Goal: Task Accomplishment & Management: Manage account settings

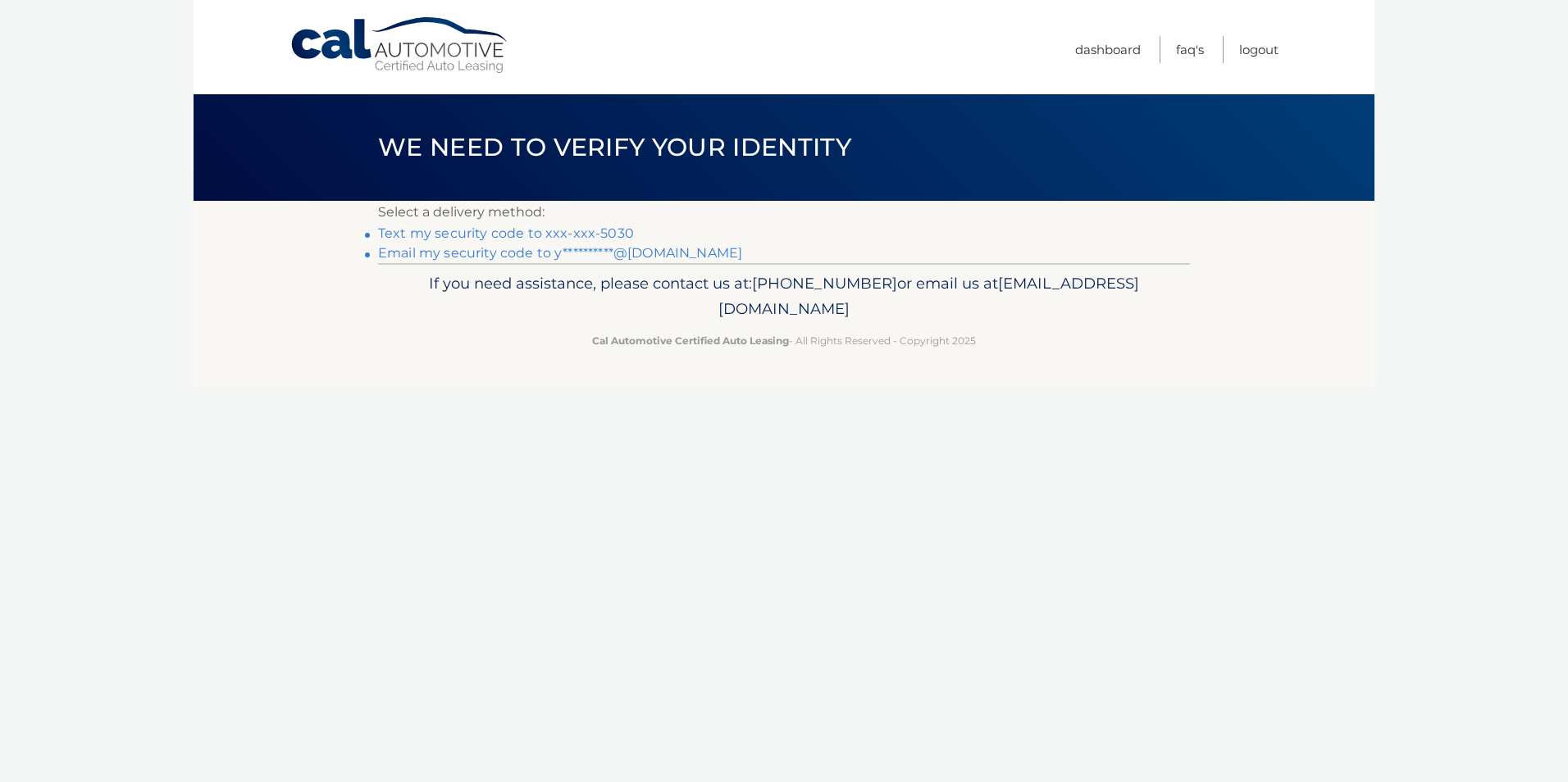
click at [592, 230] on link "Text my security code to xxx-xxx-5030" at bounding box center [506, 232] width 256 height 15
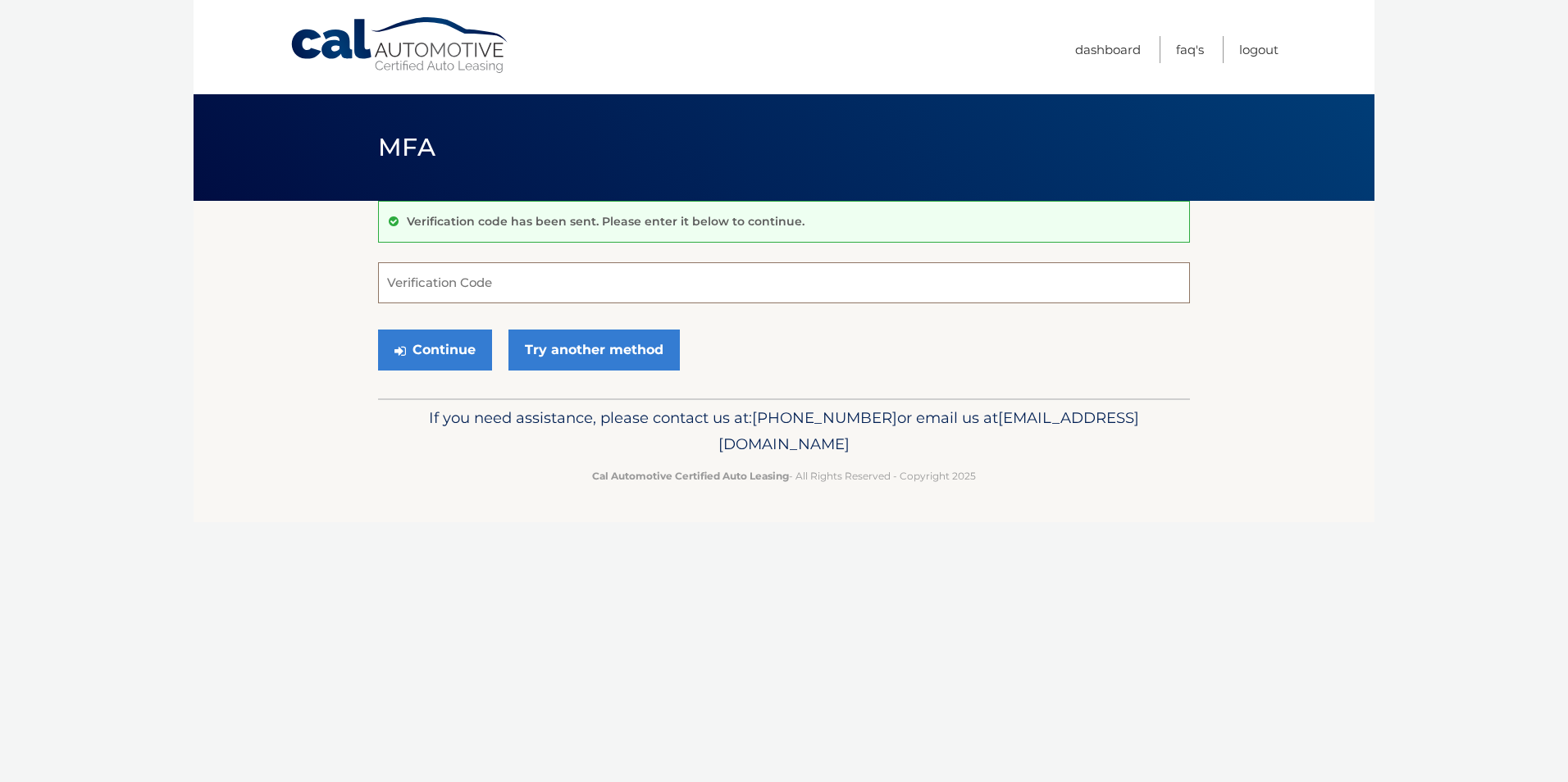
click at [405, 284] on input "Verification Code" at bounding box center [784, 283] width 812 height 41
type input "191241"
click at [455, 342] on button "Continue" at bounding box center [435, 351] width 114 height 41
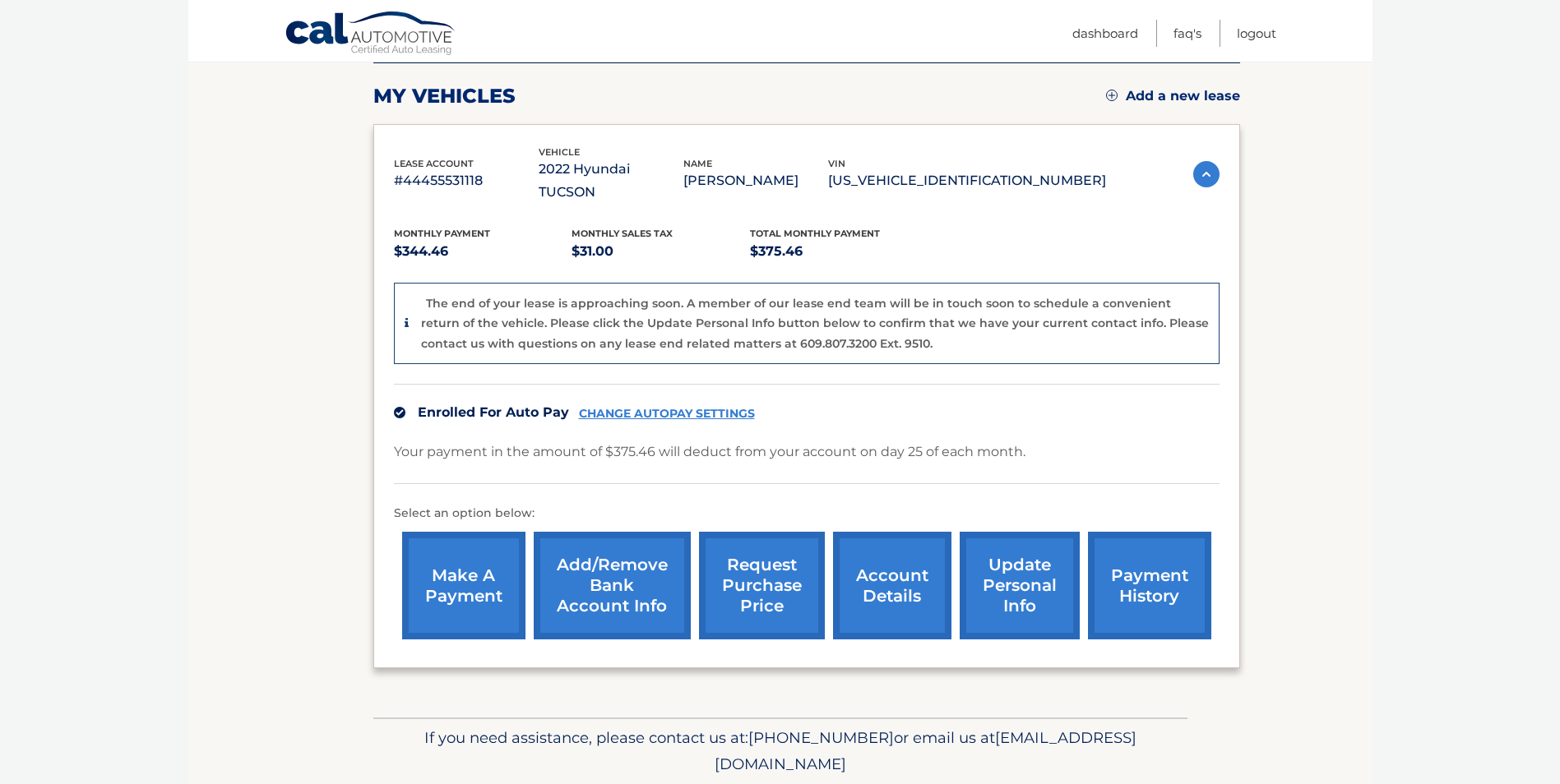
scroll to position [252, 0]
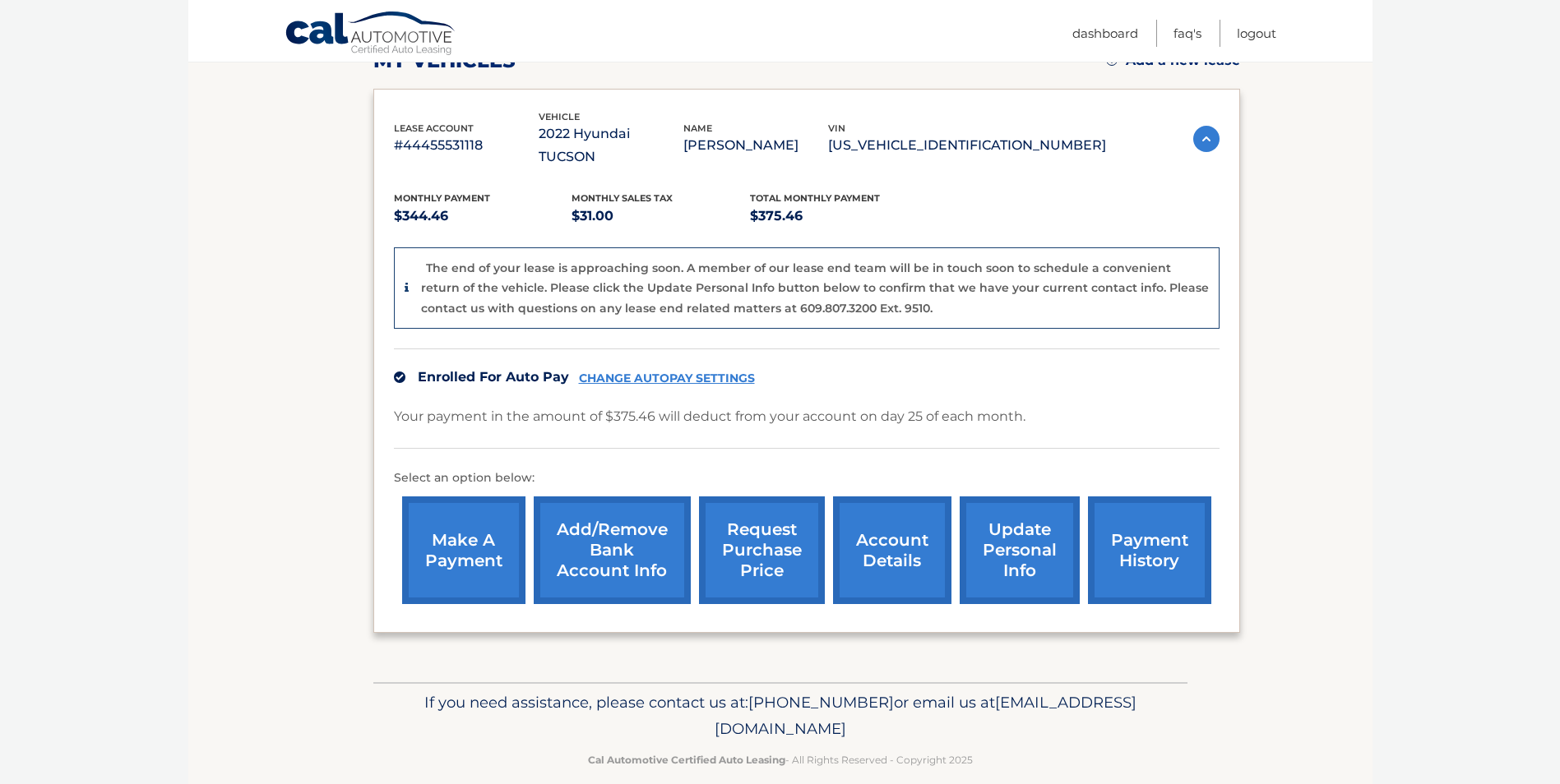
click at [860, 534] on link "account details" at bounding box center [892, 550] width 119 height 108
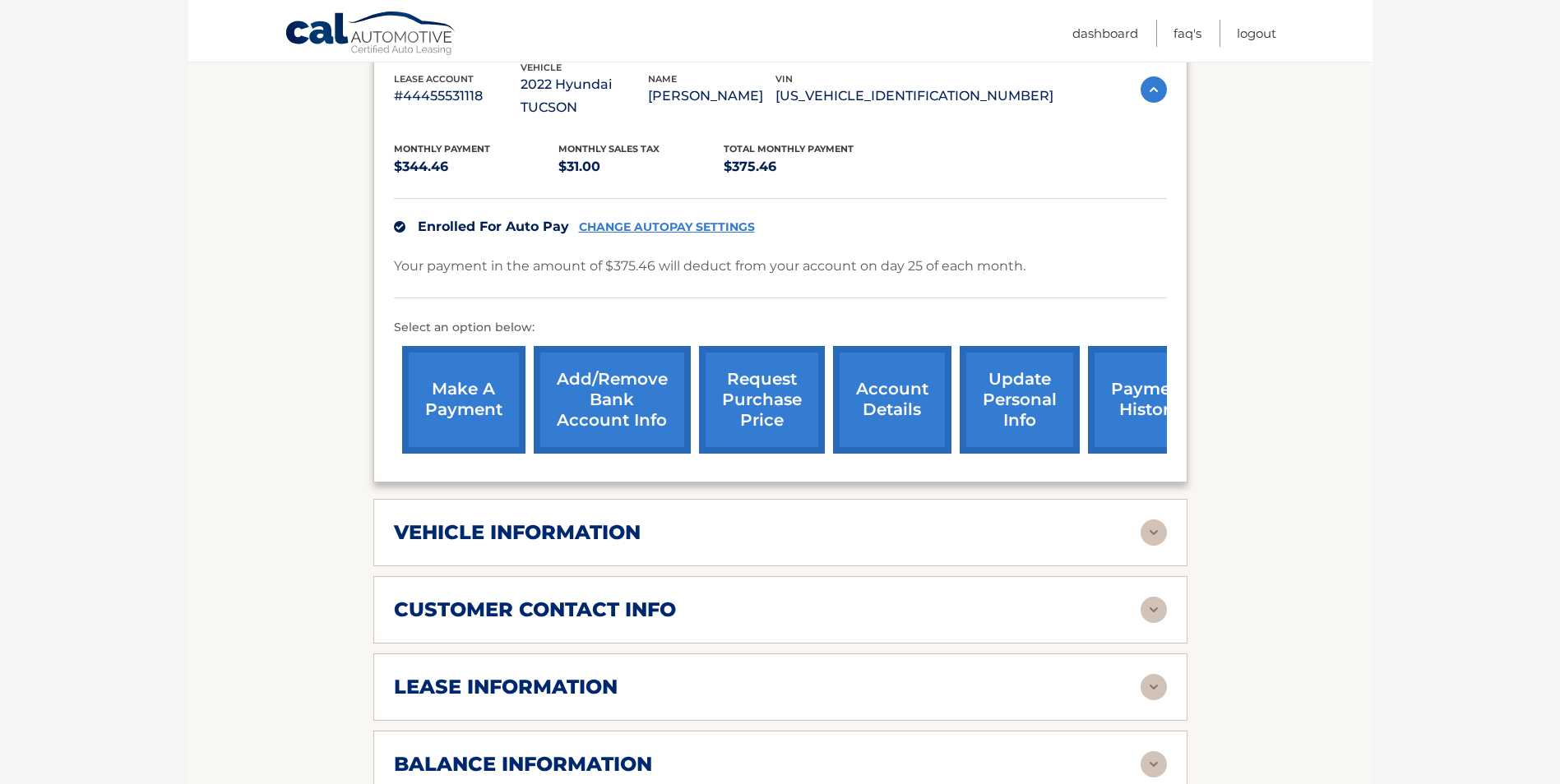
scroll to position [329, 0]
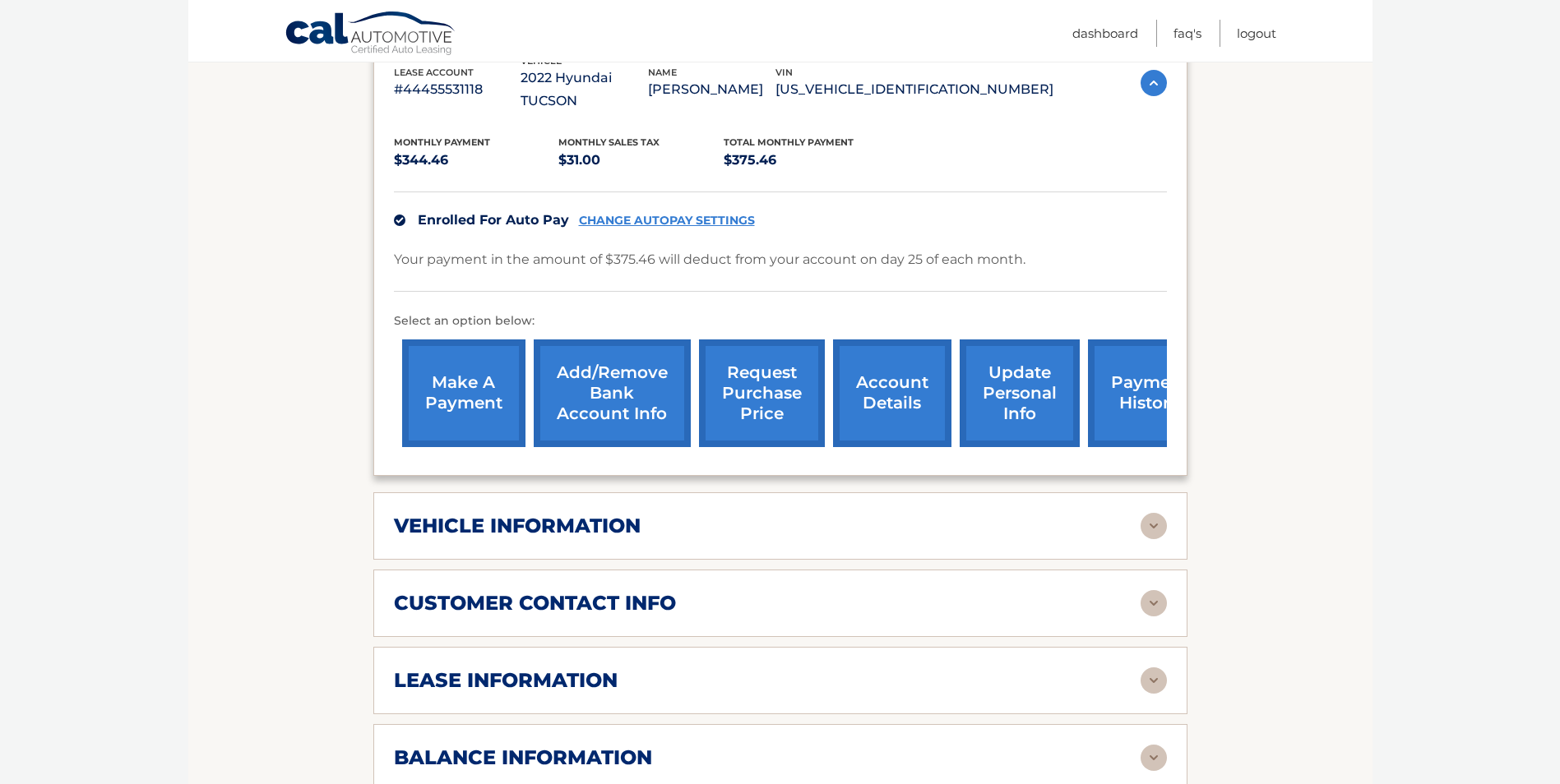
click at [1155, 513] on img at bounding box center [1153, 526] width 26 height 26
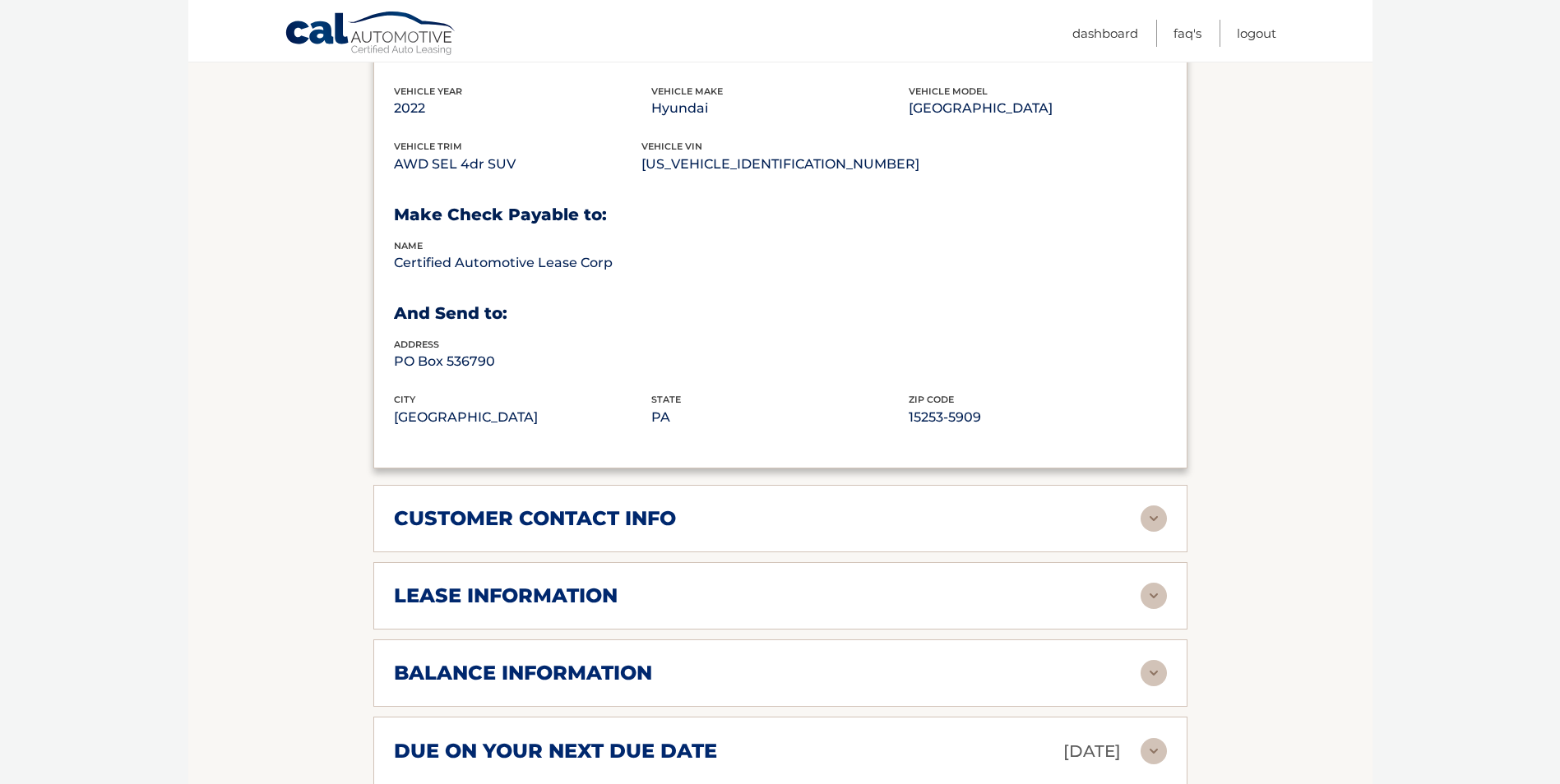
scroll to position [822, 0]
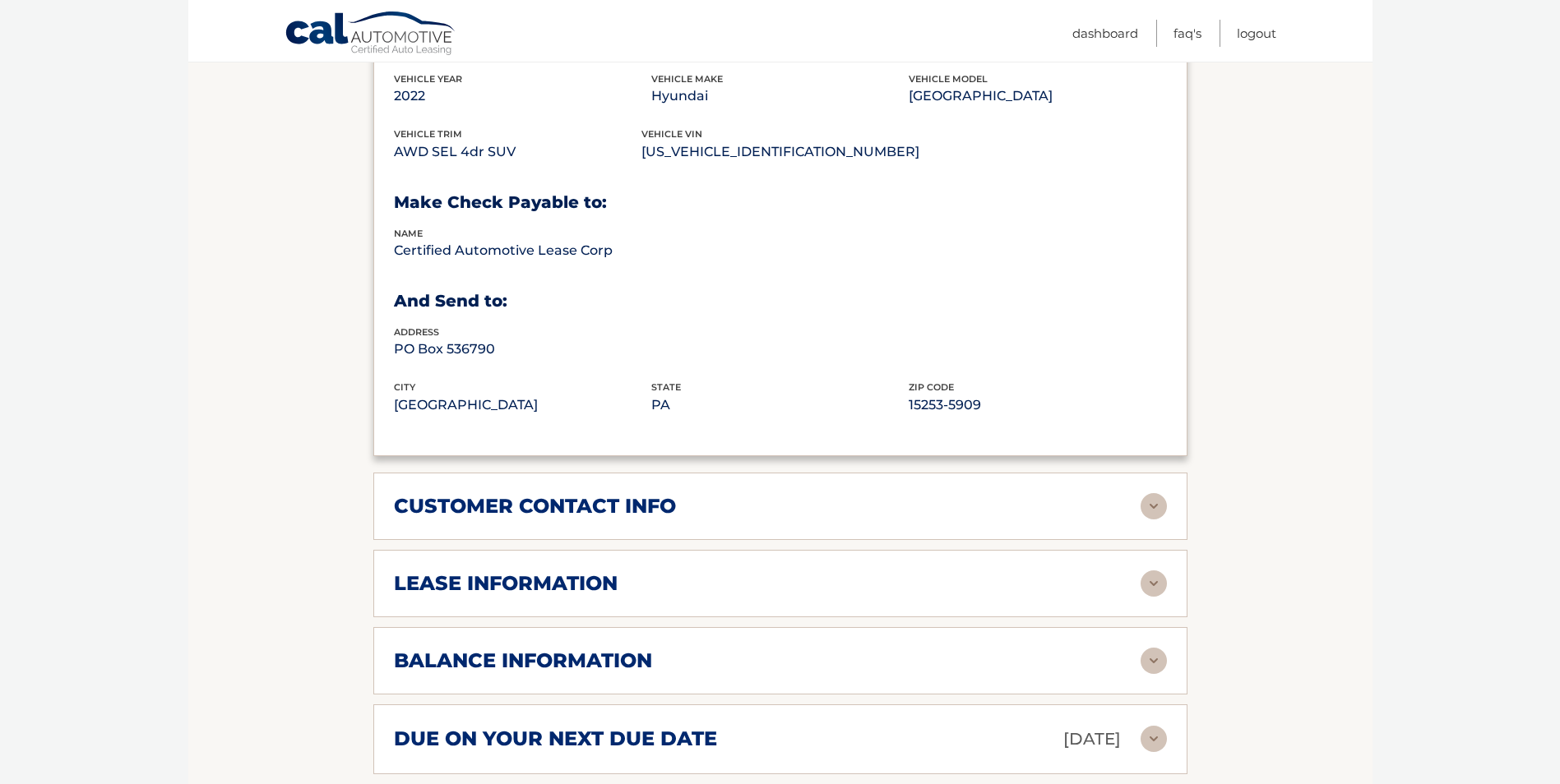
click at [1150, 494] on img at bounding box center [1153, 506] width 26 height 26
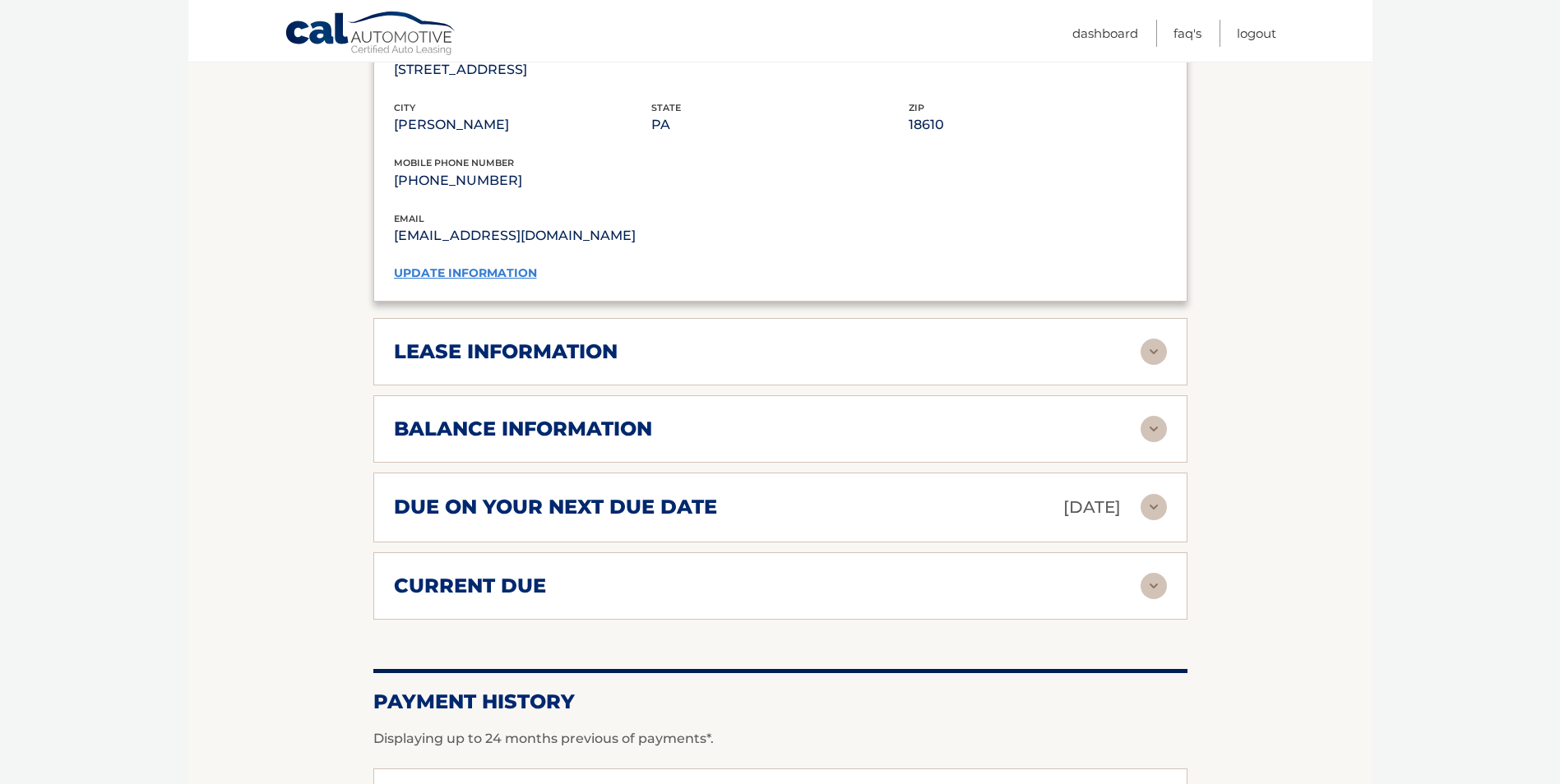
scroll to position [1397, 0]
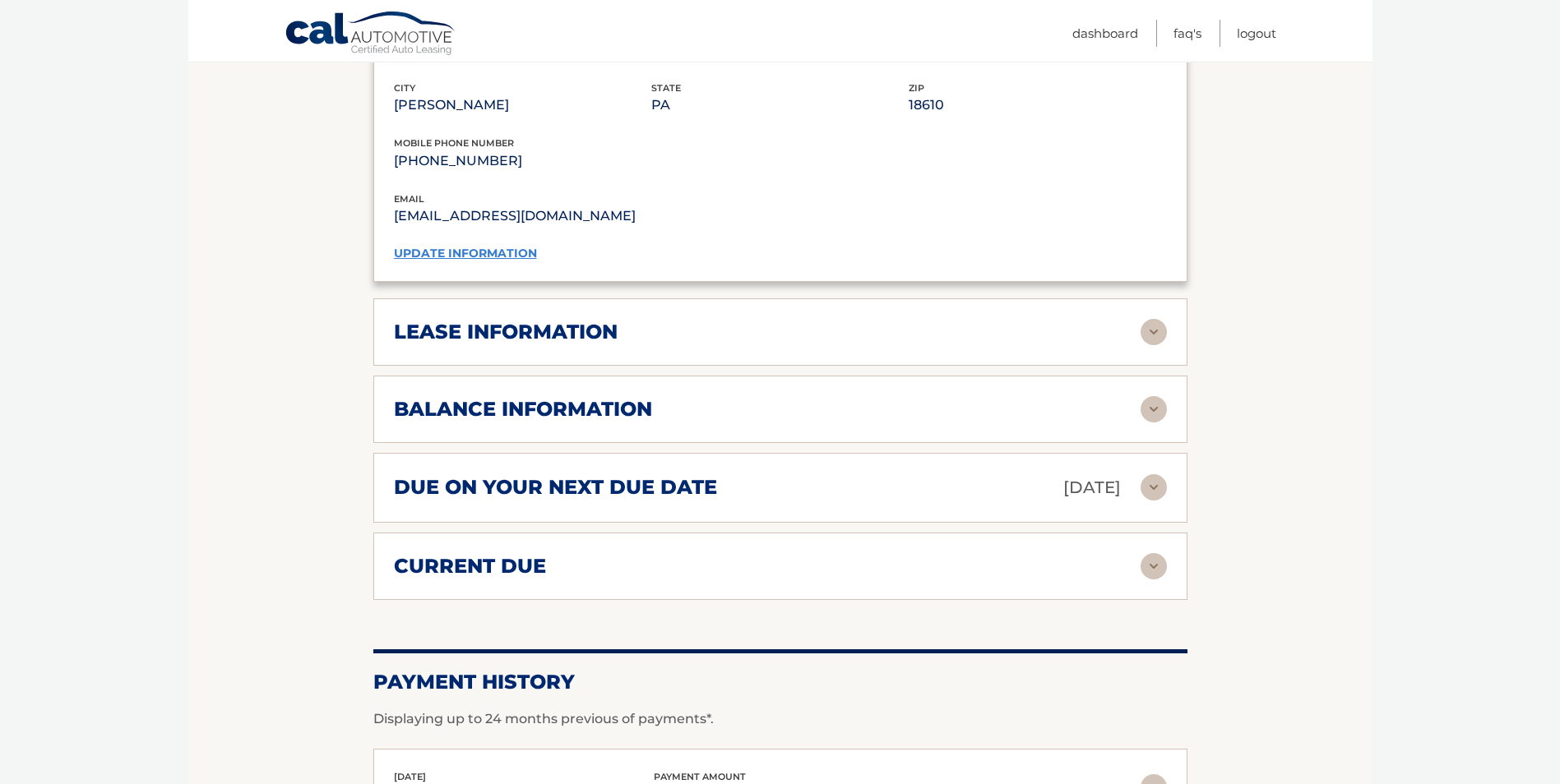
click at [1160, 319] on img at bounding box center [1153, 332] width 26 height 26
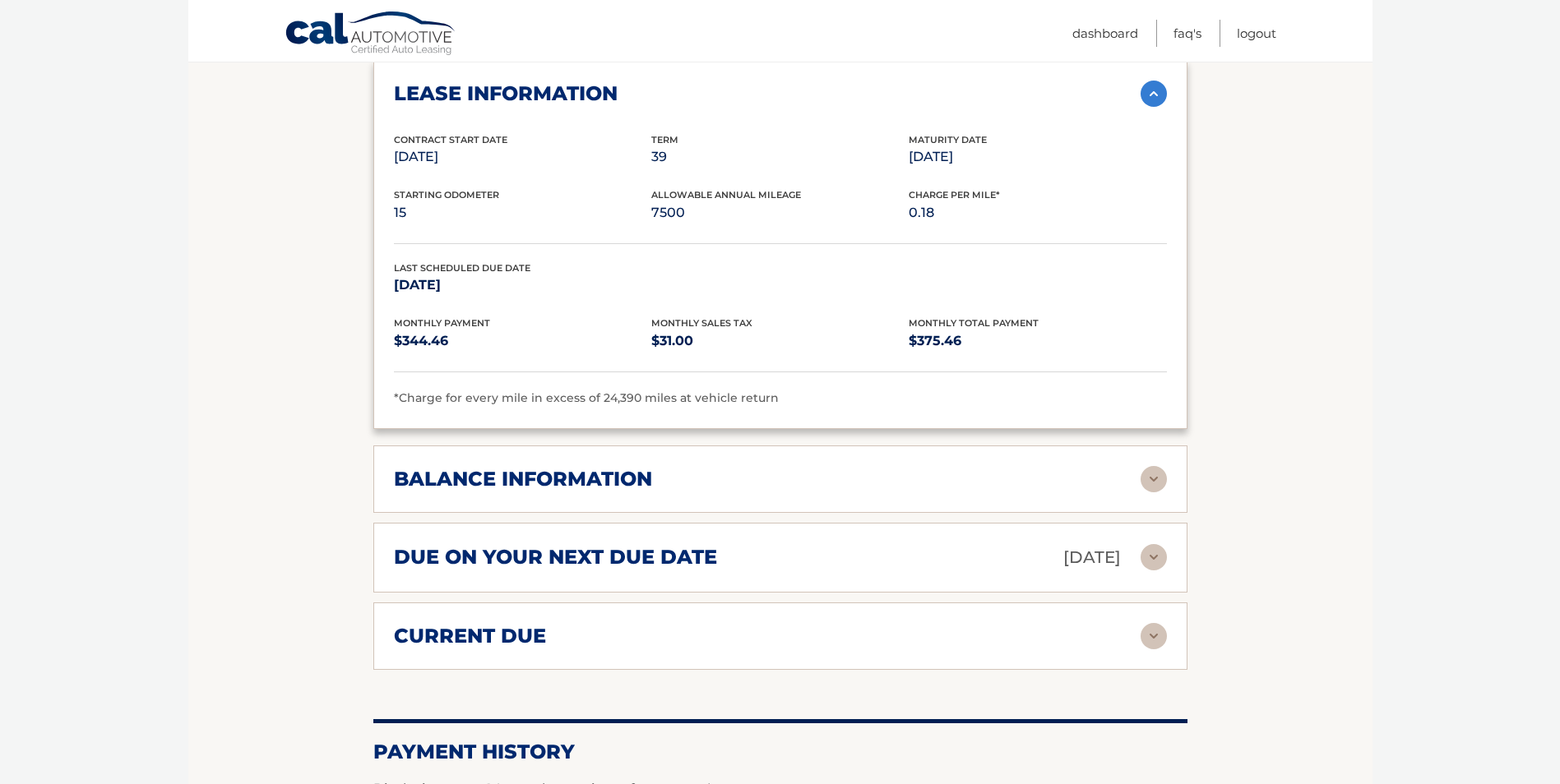
scroll to position [1644, 0]
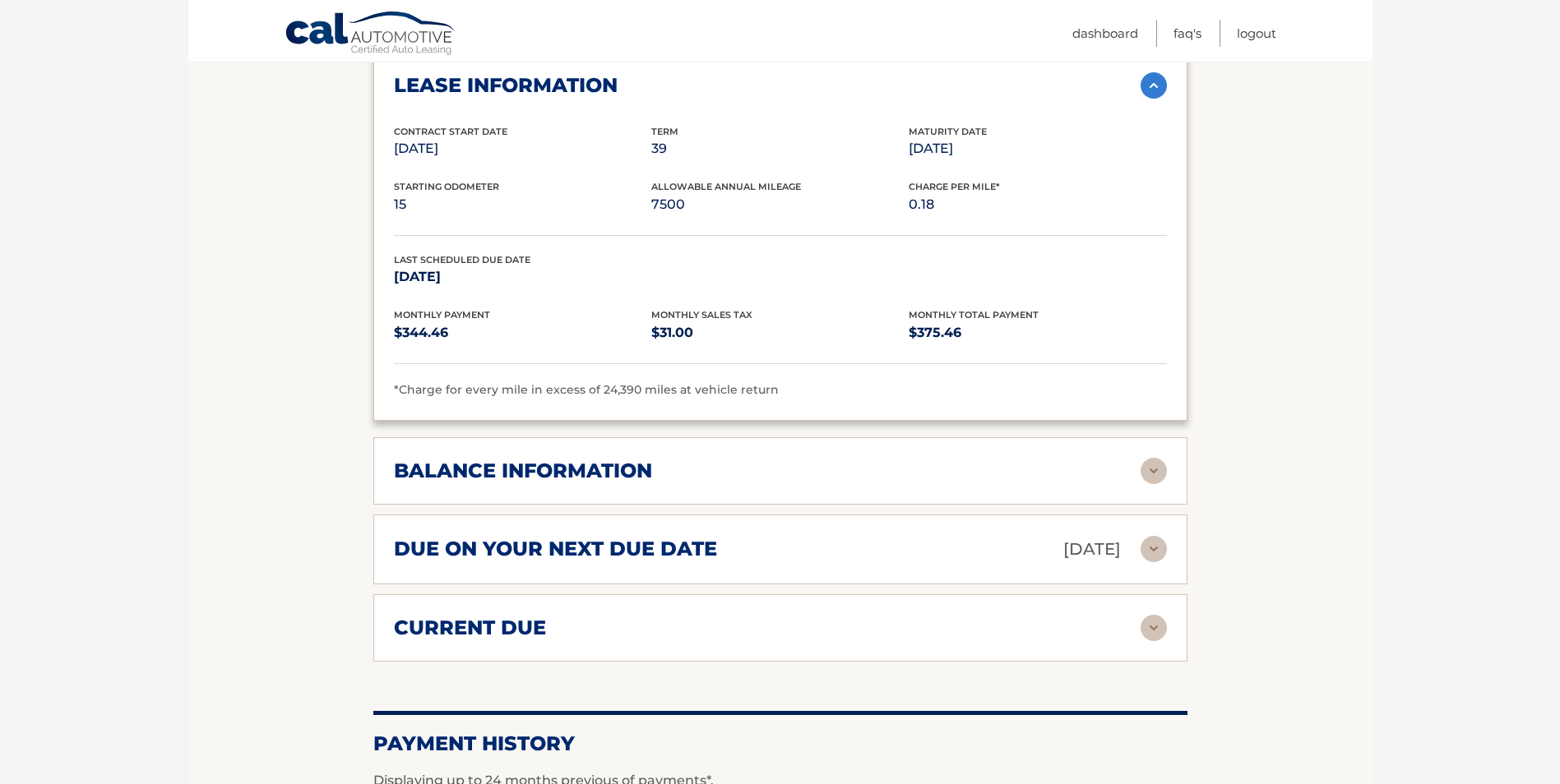
click at [1146, 458] on img at bounding box center [1153, 470] width 26 height 26
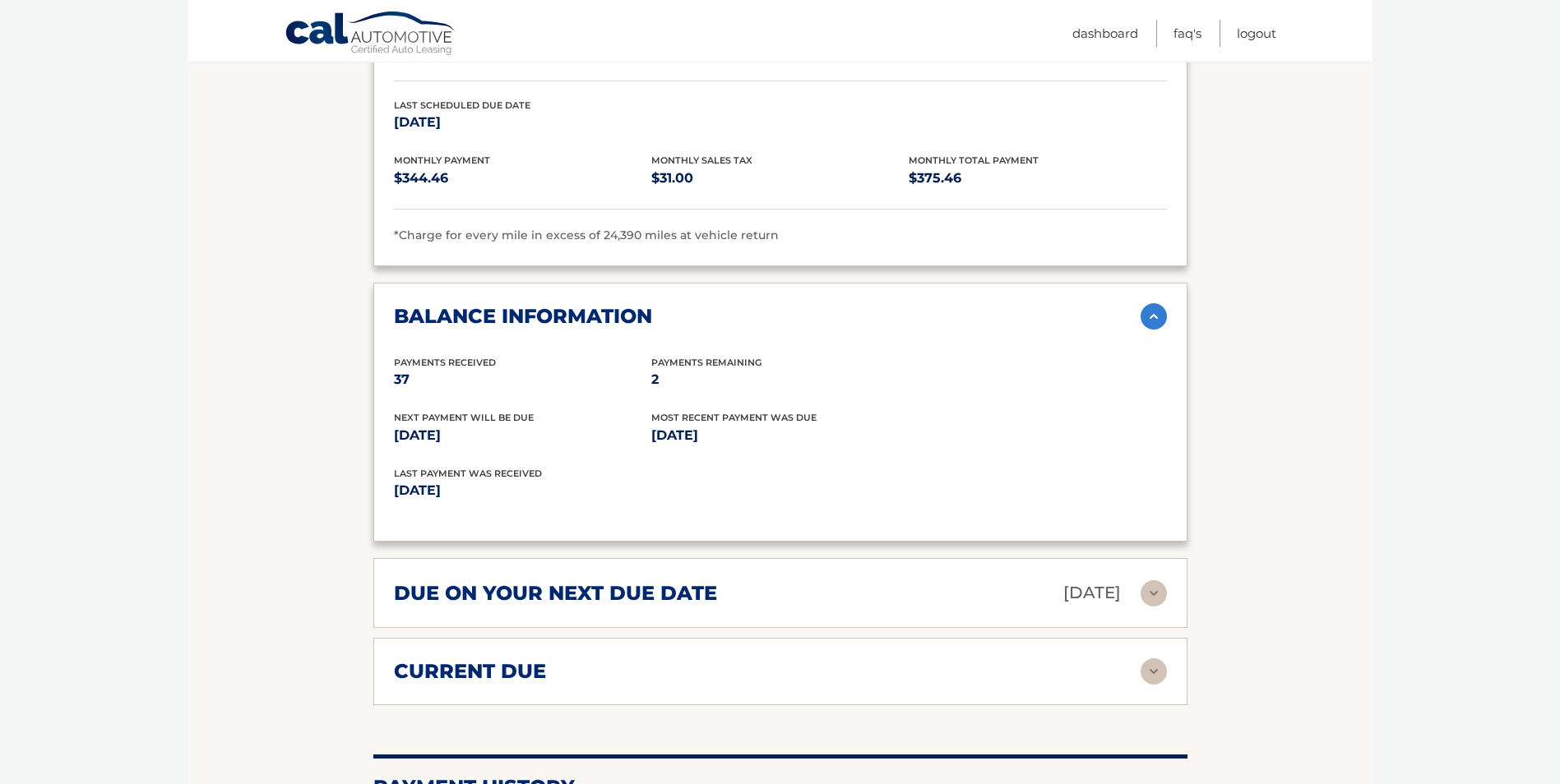
scroll to position [1809, 0]
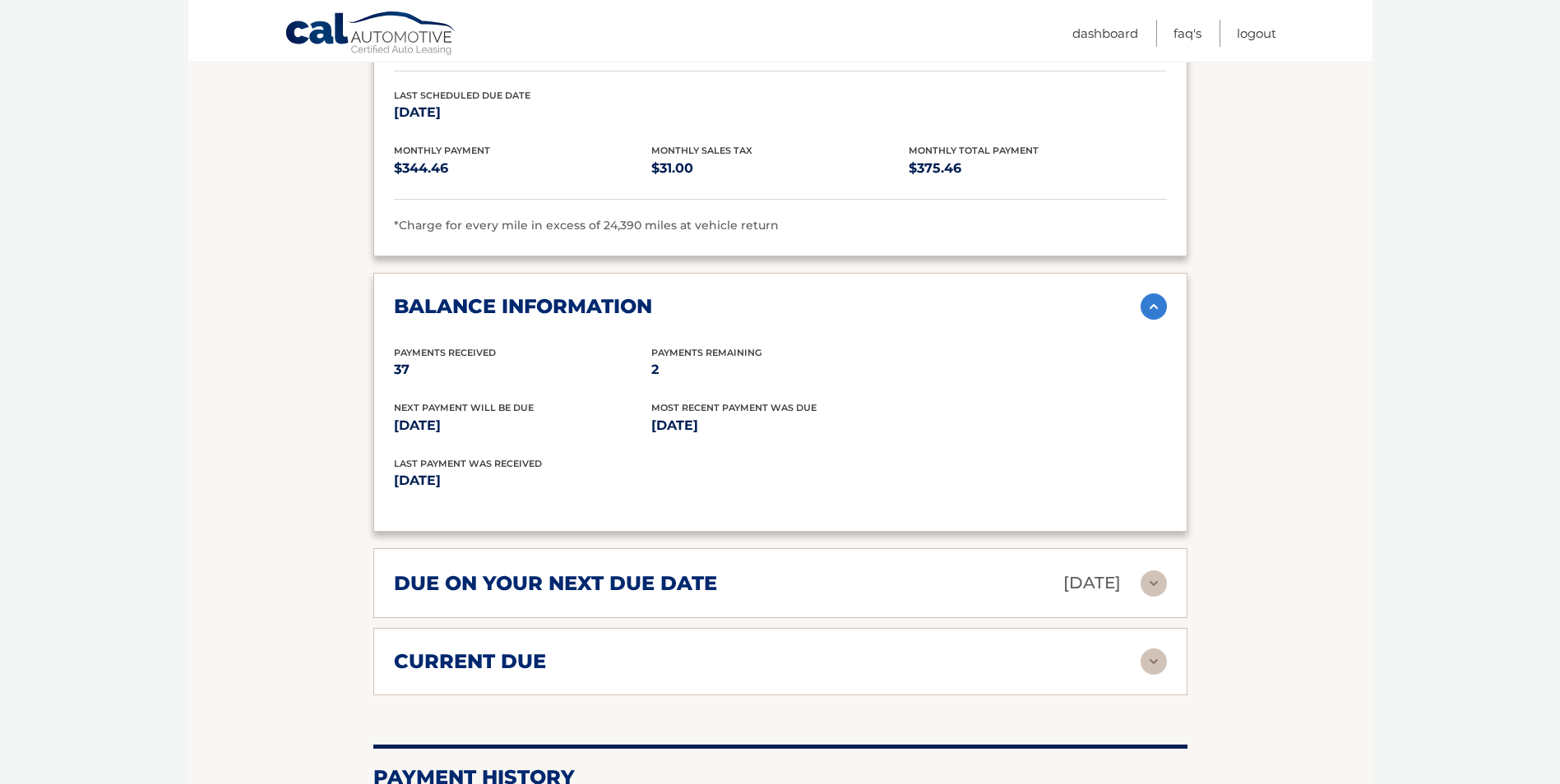
click at [1152, 571] on img at bounding box center [1153, 584] width 26 height 26
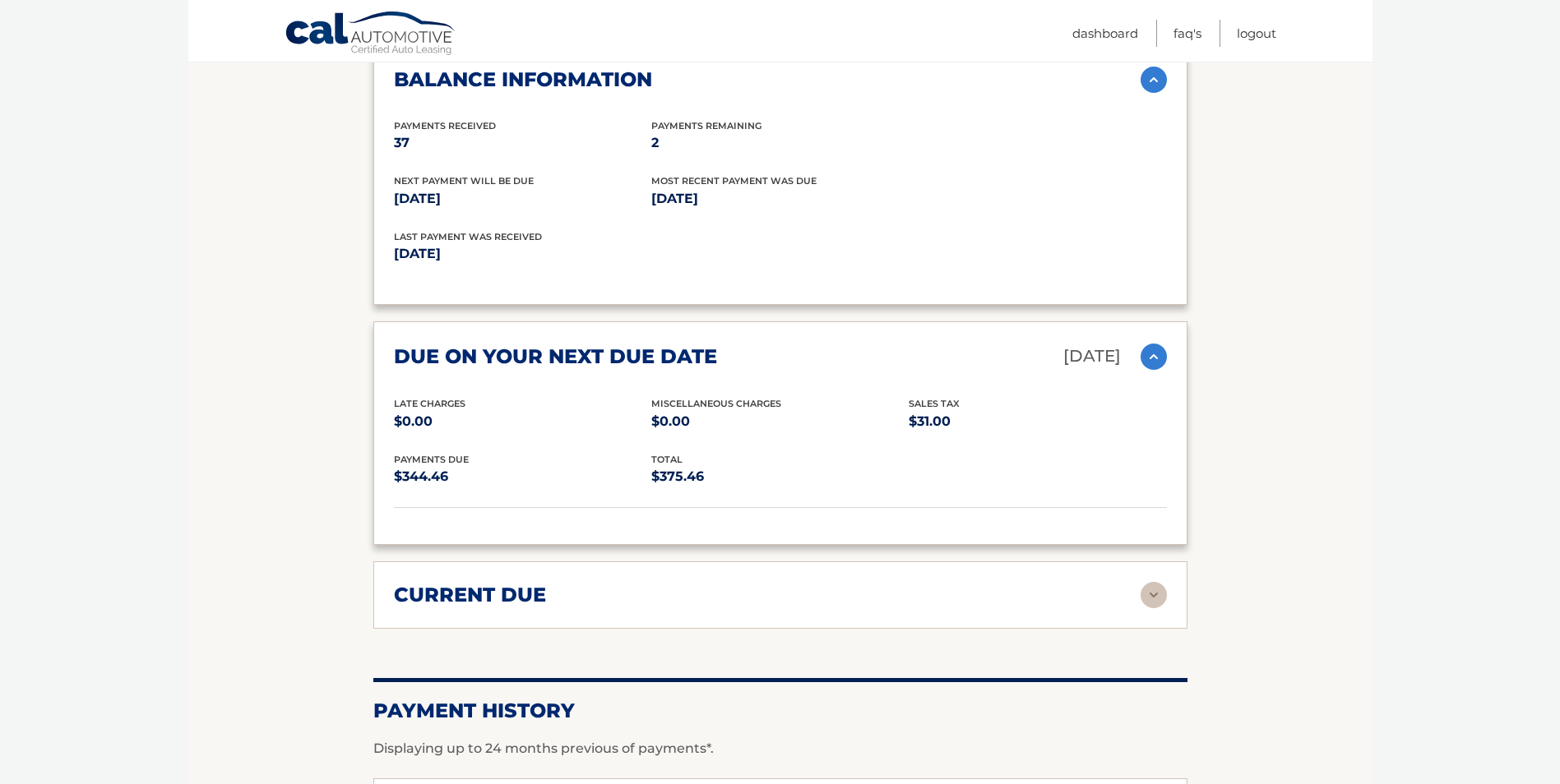
scroll to position [2055, 0]
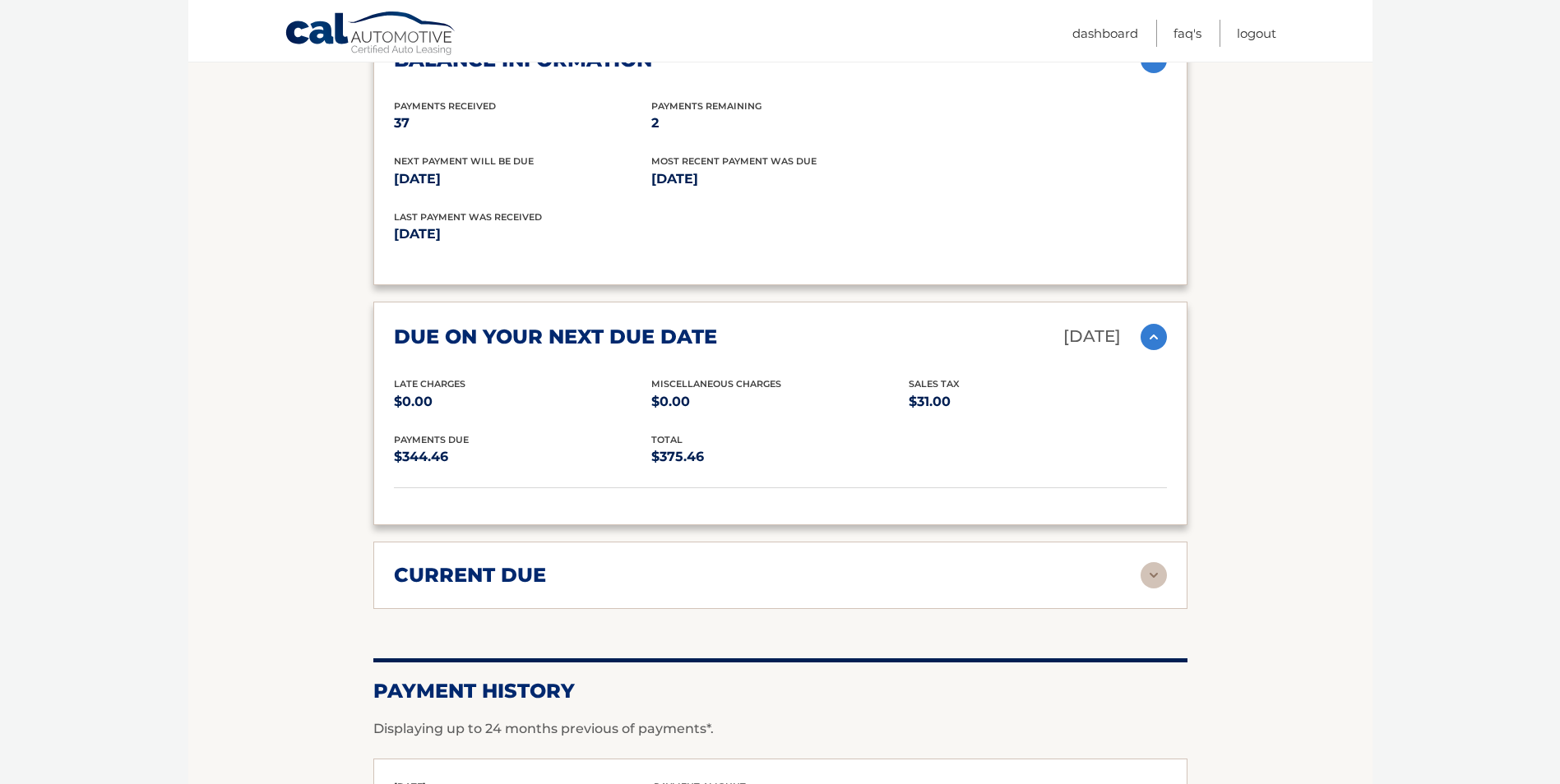
click at [1152, 562] on img at bounding box center [1153, 575] width 26 height 26
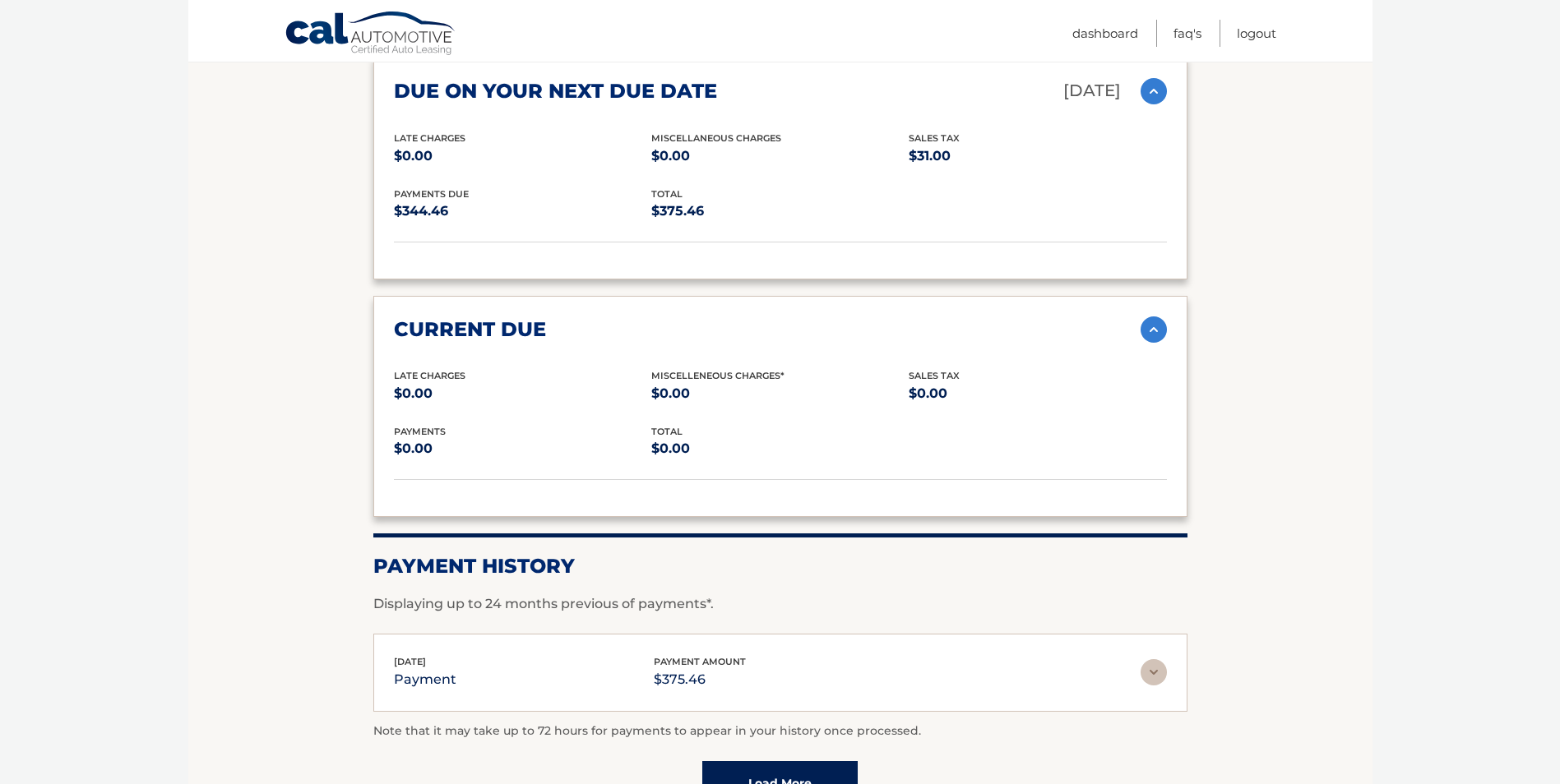
scroll to position [2302, 0]
click at [1163, 658] on img at bounding box center [1153, 671] width 26 height 26
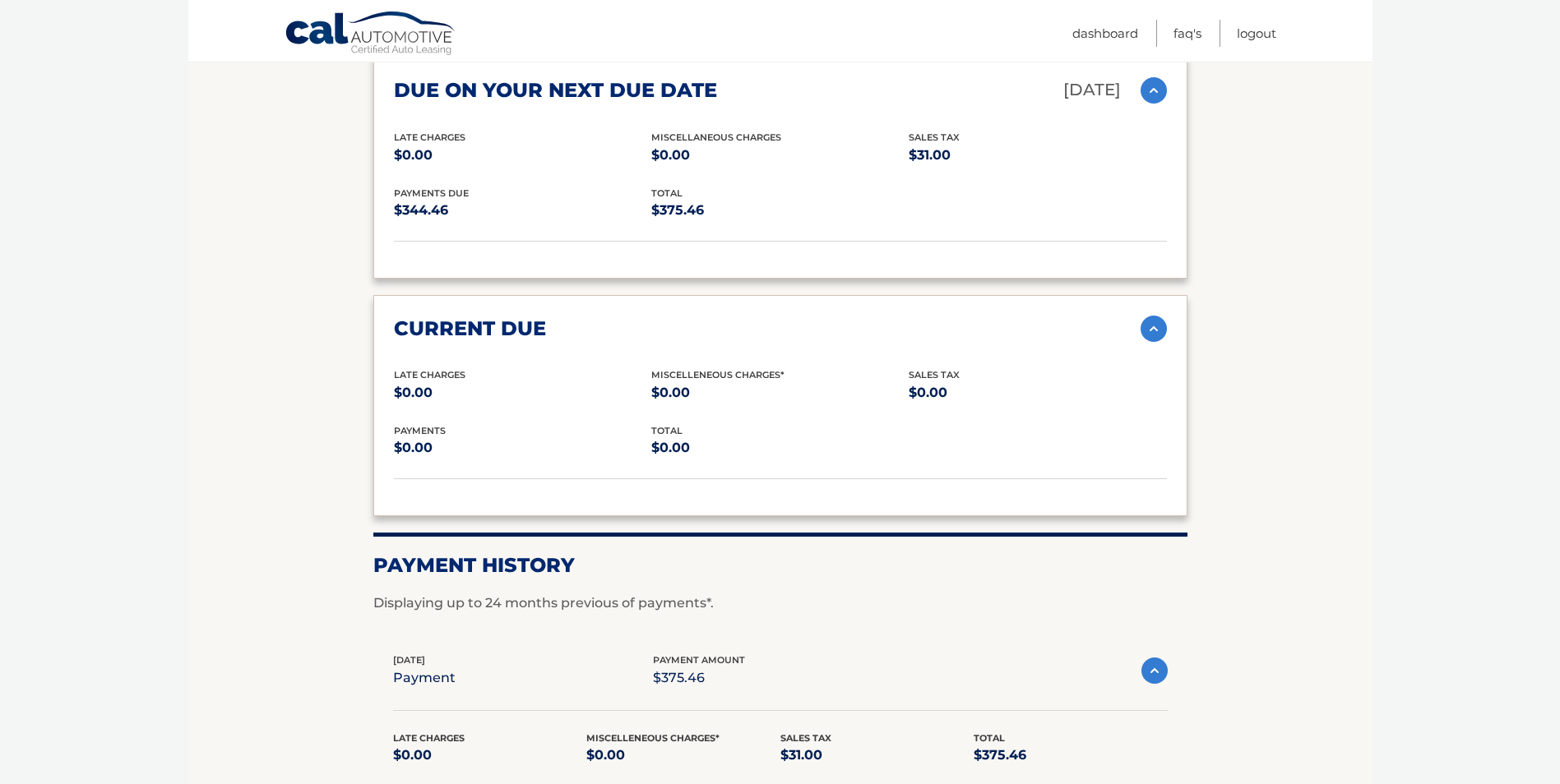
scroll to position [2559, 0]
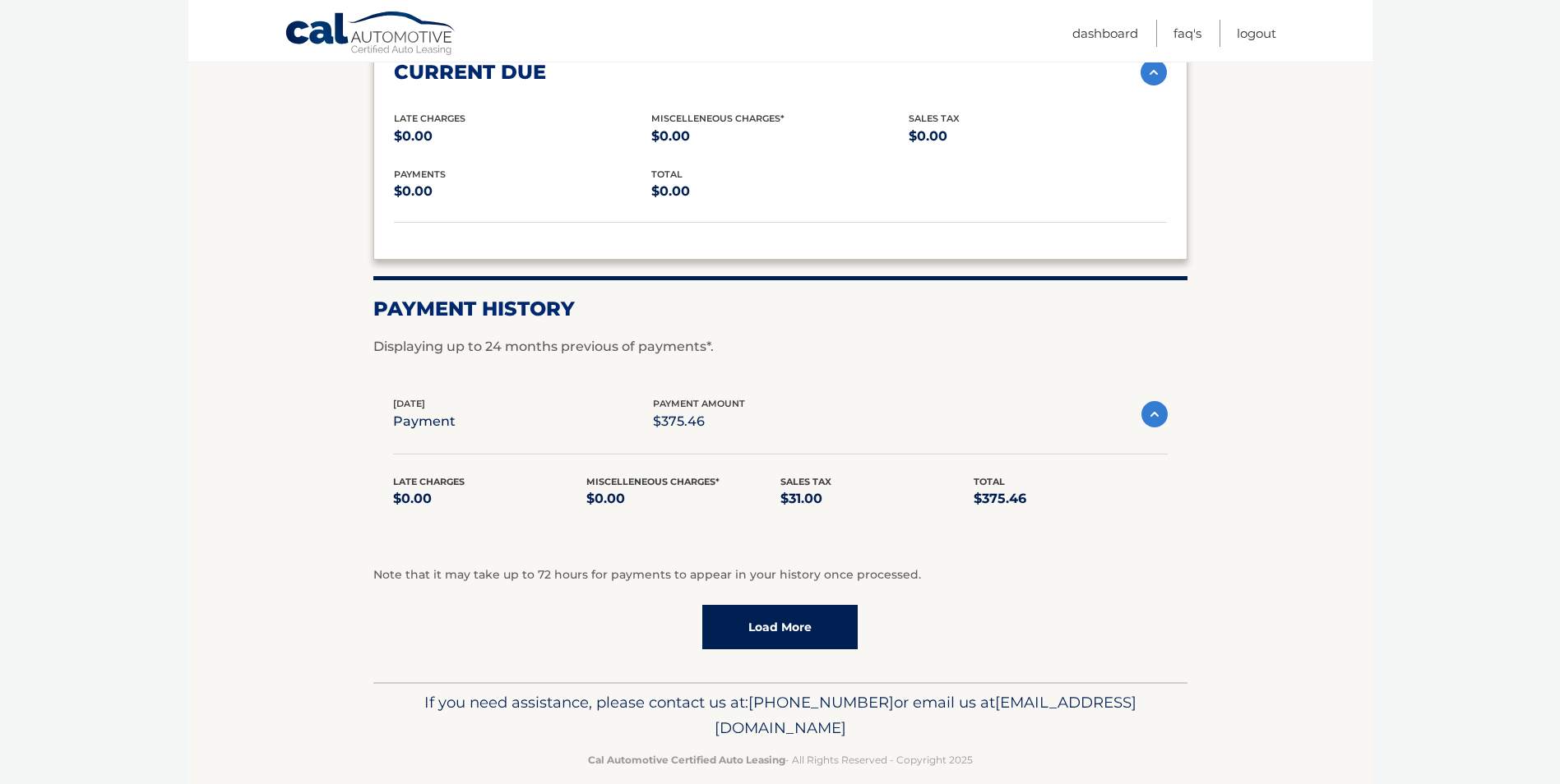
click at [798, 611] on link "Load More" at bounding box center [780, 627] width 156 height 44
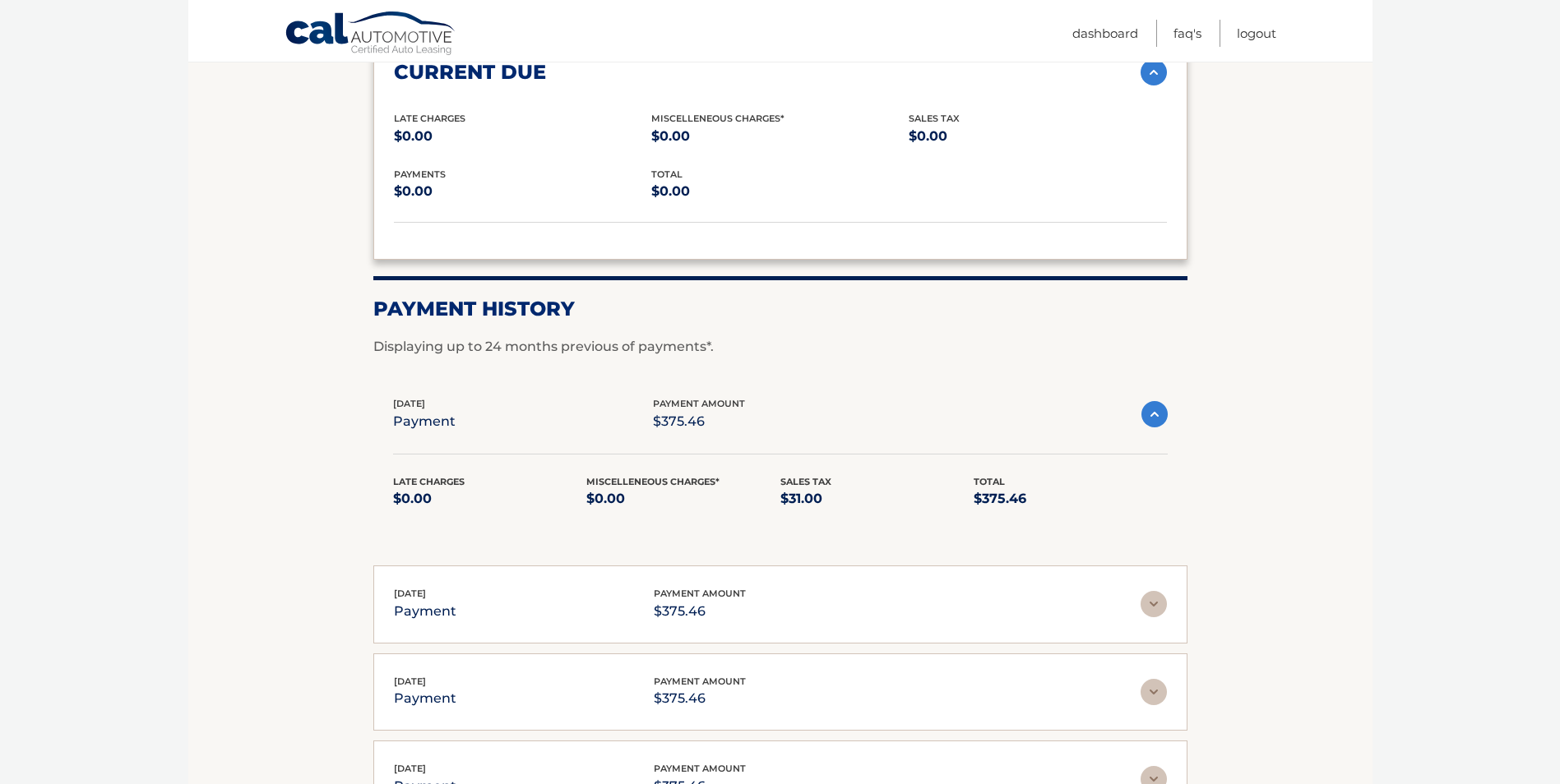
click at [1158, 401] on img at bounding box center [1154, 414] width 26 height 26
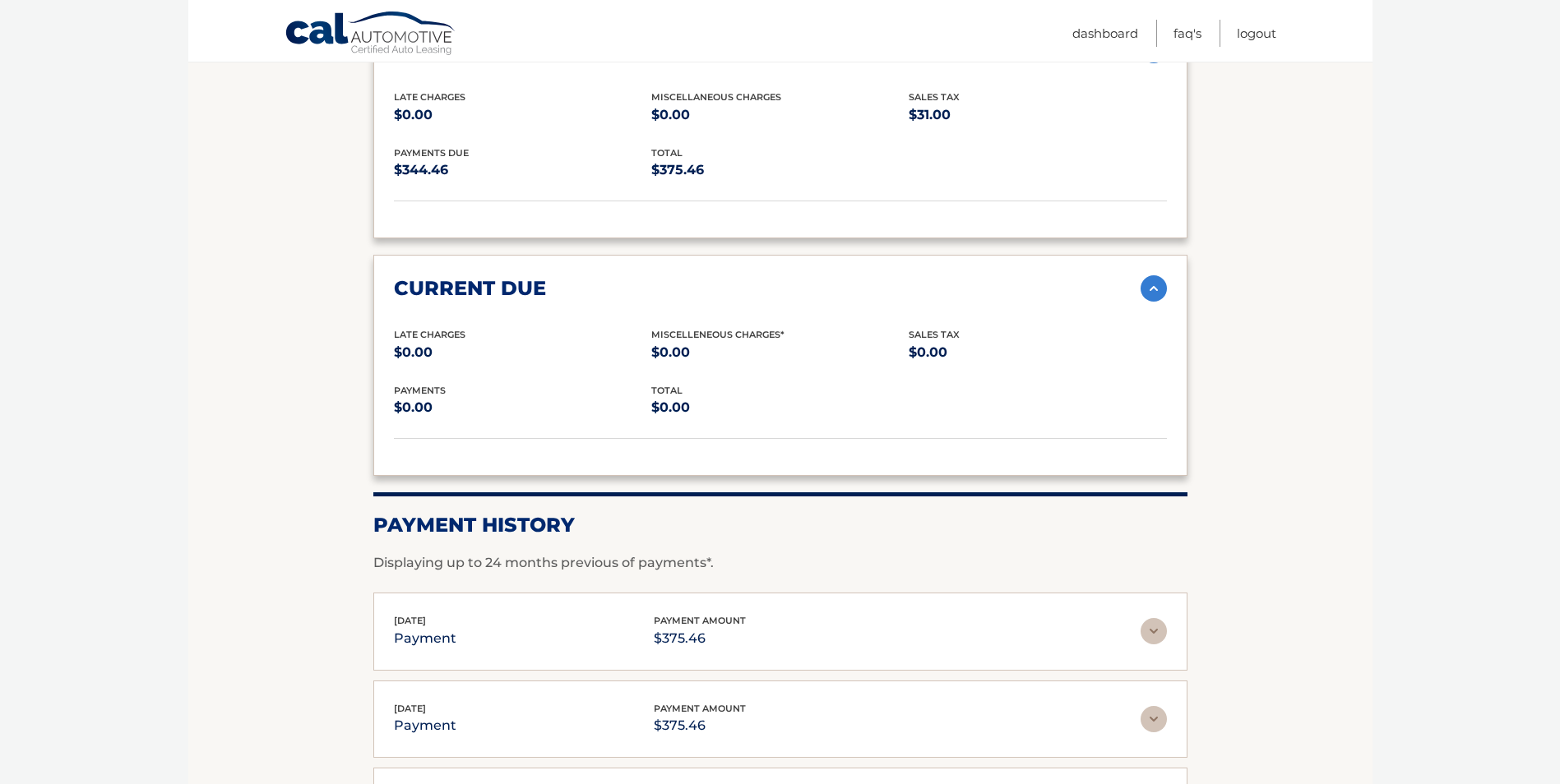
scroll to position [2476, 0]
